Goal: Task Accomplishment & Management: Manage account settings

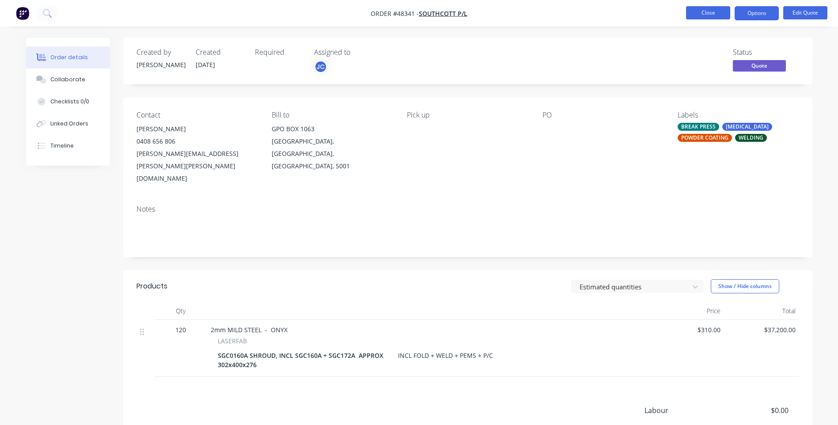
click at [710, 13] on button "Close" at bounding box center [708, 12] width 44 height 13
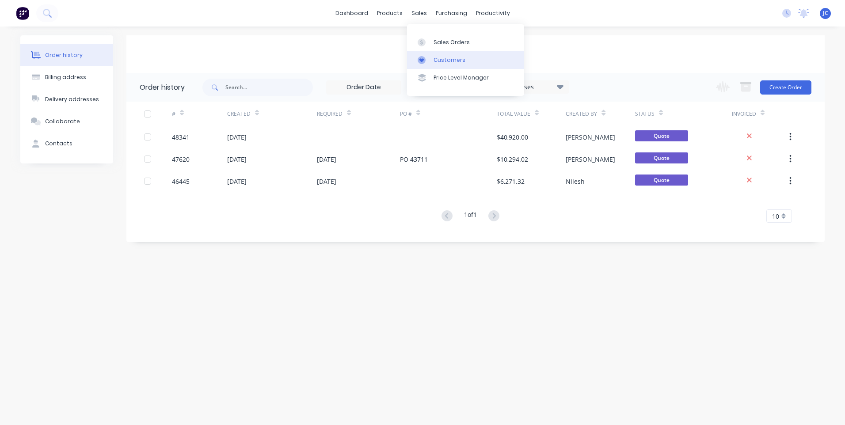
click at [421, 57] on icon at bounding box center [422, 60] width 8 height 8
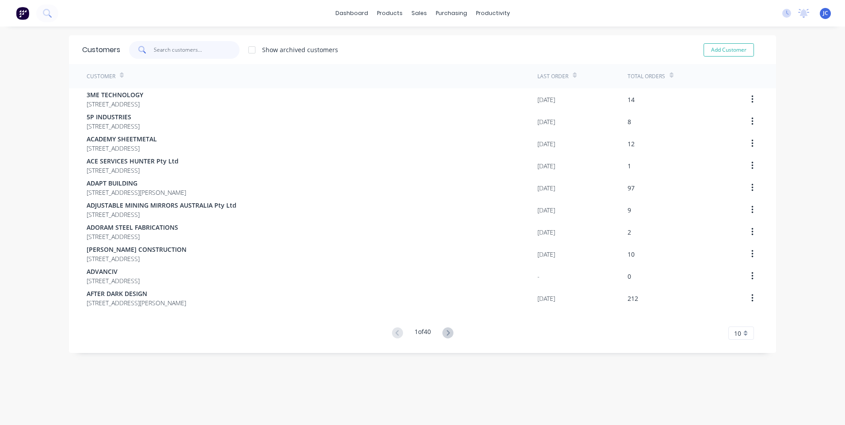
click at [166, 52] on input "text" at bounding box center [197, 50] width 86 height 18
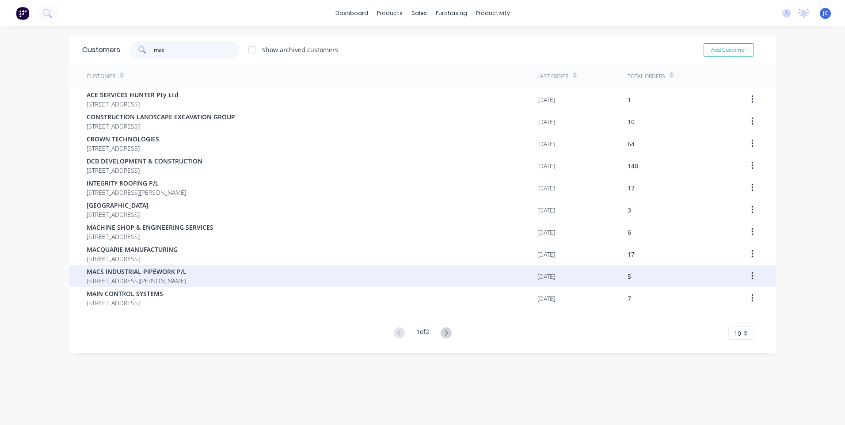
type input "mac"
click at [165, 267] on span "MACS INDUSTRIAL PIPEWORK P/L" at bounding box center [137, 271] width 100 height 9
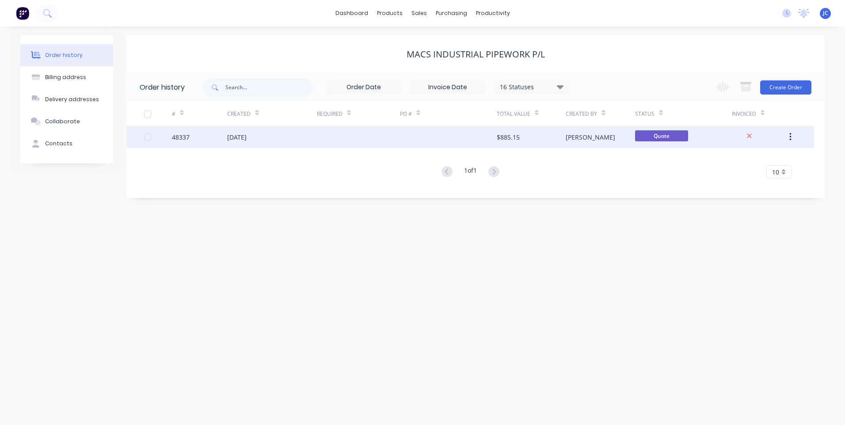
click at [539, 141] on div "$885.15" at bounding box center [531, 137] width 69 height 22
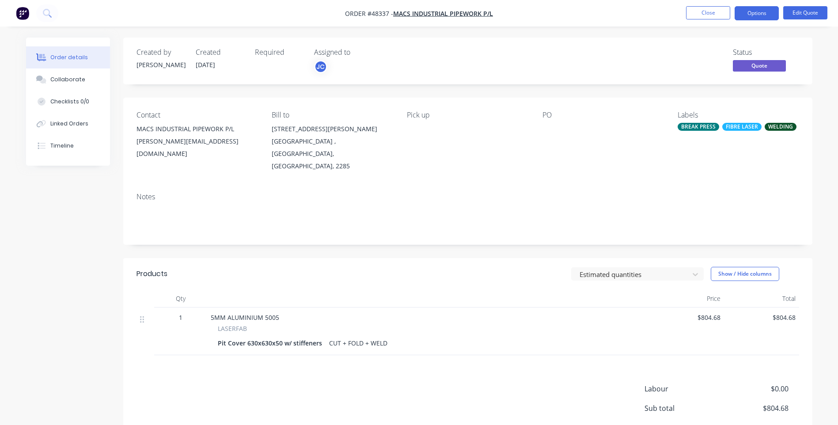
click at [546, 121] on div "PO" at bounding box center [603, 141] width 121 height 61
click at [798, 12] on button "Edit Quote" at bounding box center [805, 12] width 44 height 13
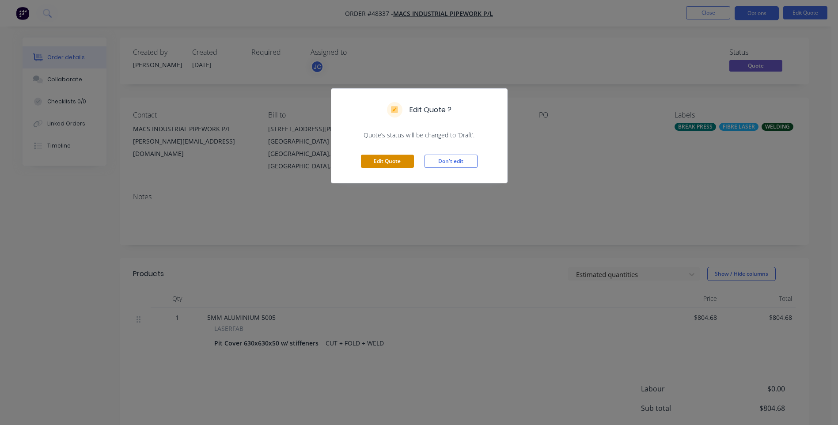
click at [377, 158] on button "Edit Quote" at bounding box center [387, 161] width 53 height 13
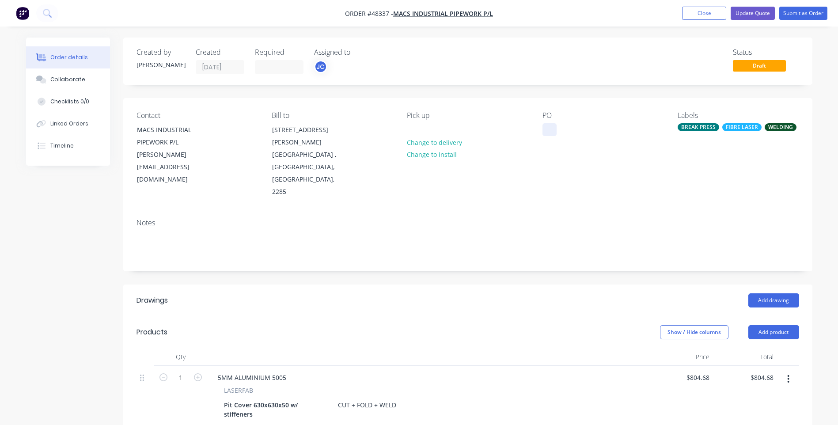
click at [549, 124] on div at bounding box center [550, 129] width 14 height 13
click at [550, 127] on div at bounding box center [550, 129] width 14 height 13
paste div
click at [621, 150] on div "PO 00881" at bounding box center [603, 154] width 121 height 87
click at [59, 79] on div "Collaborate" at bounding box center [67, 80] width 35 height 8
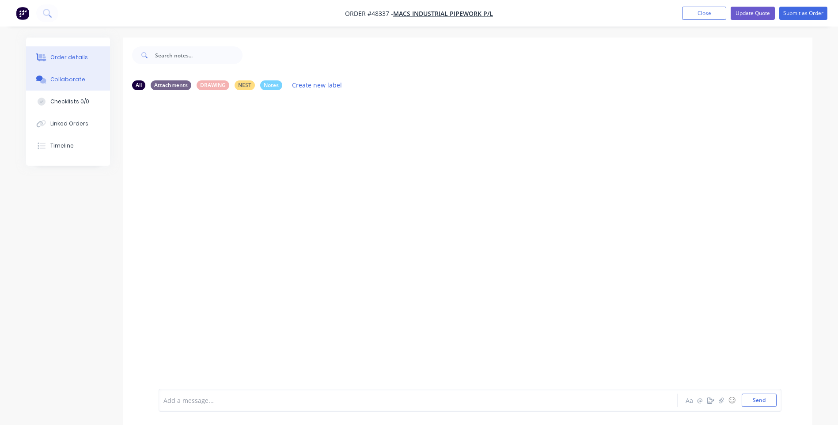
click at [65, 54] on div "Order details" at bounding box center [69, 57] width 38 height 8
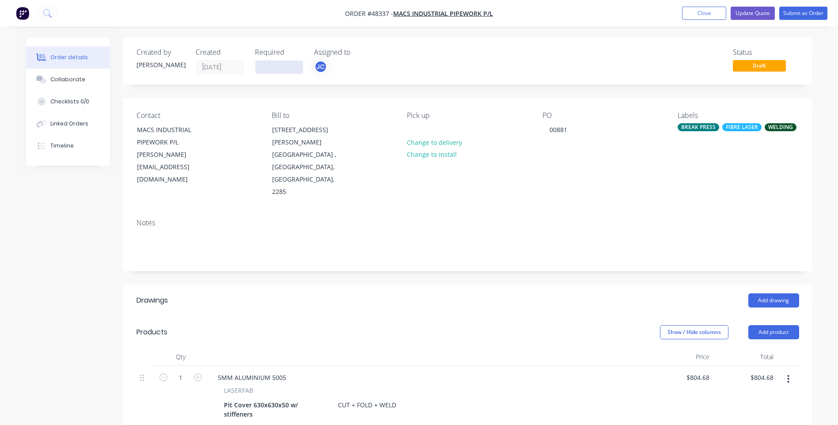
click at [281, 67] on input at bounding box center [279, 67] width 48 height 13
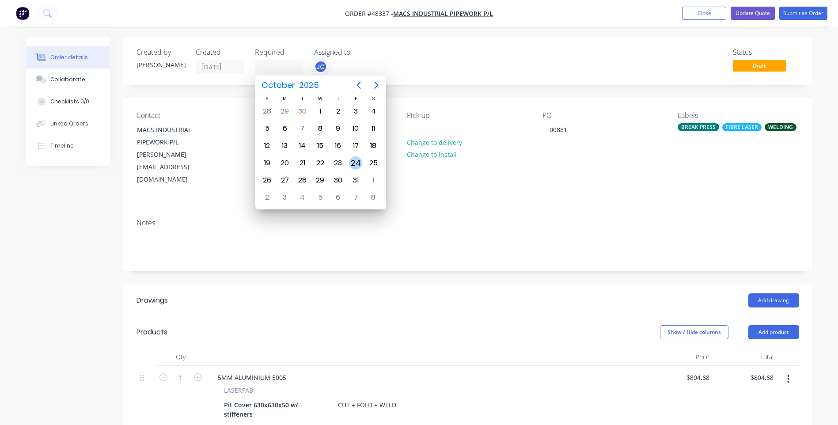
click at [357, 162] on div "24" at bounding box center [355, 162] width 13 height 13
type input "[DATE]"
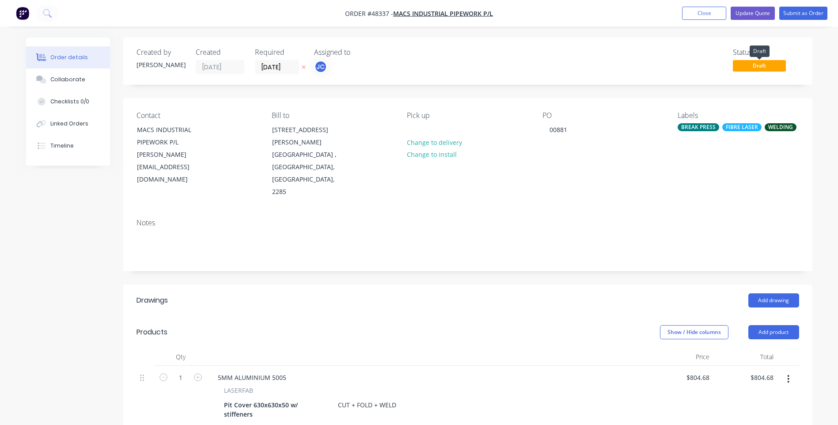
click at [759, 66] on span "Draft" at bounding box center [759, 65] width 53 height 11
click at [797, 14] on button "Submit as Order" at bounding box center [803, 13] width 48 height 13
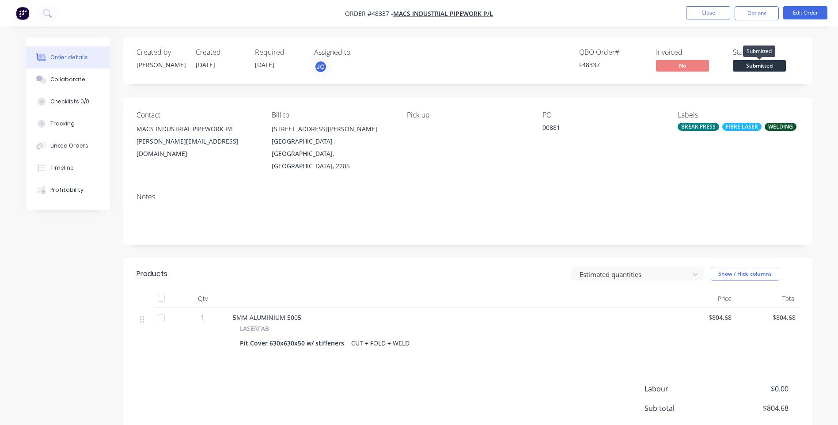
click at [758, 62] on span "Submitted" at bounding box center [759, 65] width 53 height 11
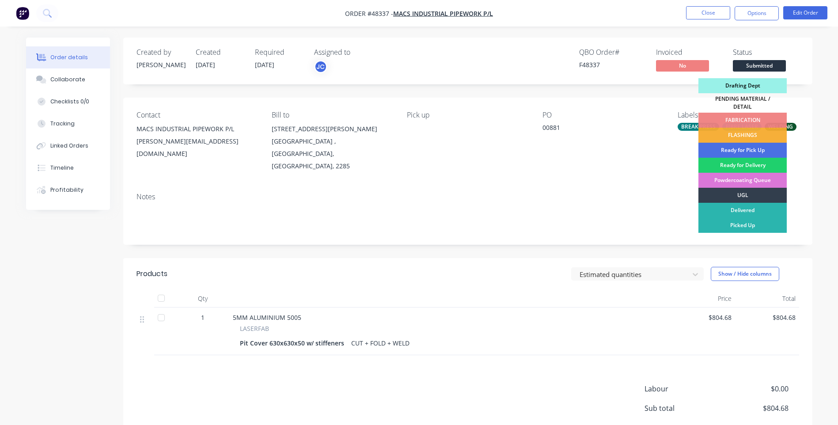
click at [740, 87] on div "Drafting Dept" at bounding box center [743, 85] width 88 height 15
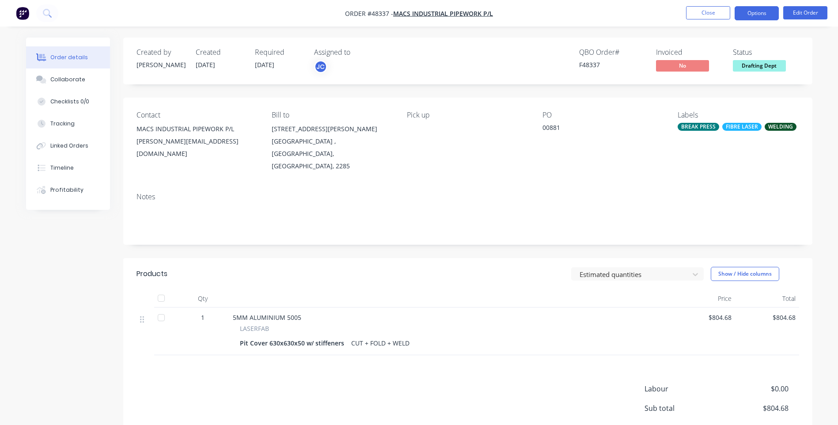
click at [755, 13] on button "Options" at bounding box center [757, 13] width 44 height 14
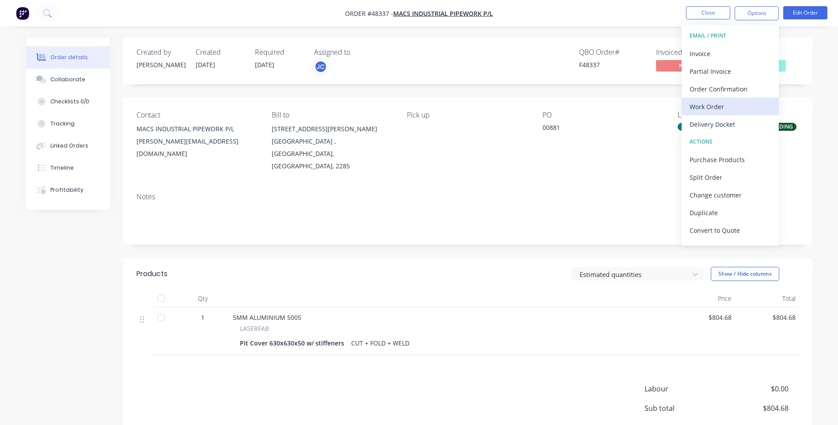
click at [709, 106] on div "Work Order" at bounding box center [730, 106] width 81 height 13
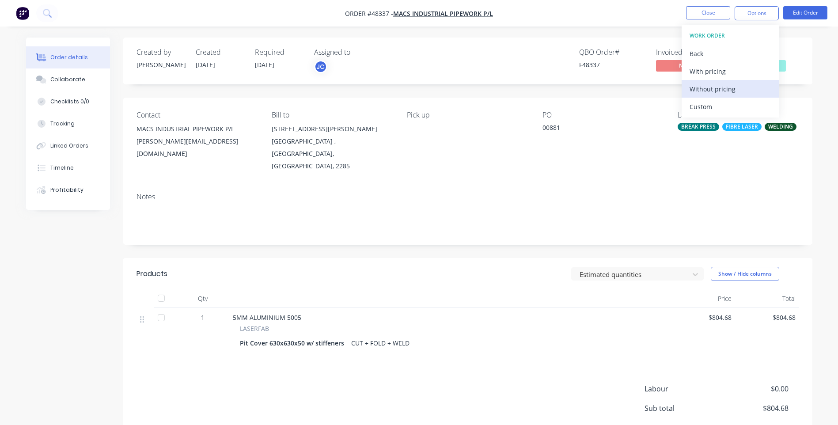
click at [710, 88] on div "Without pricing" at bounding box center [730, 89] width 81 height 13
